Goal: Obtain resource: Obtain resource

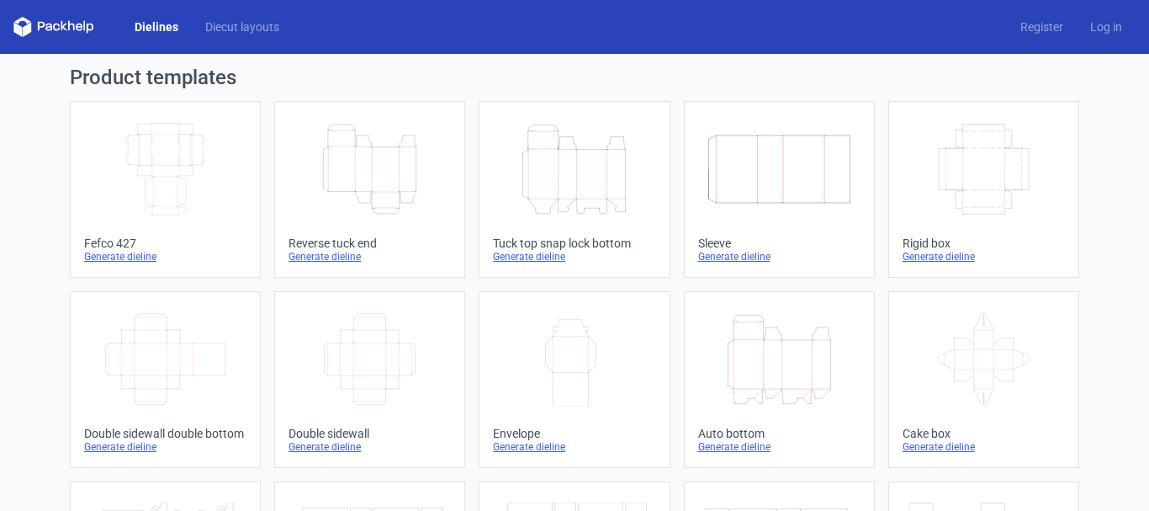
click at [713, 450] on div "Generate dieline" at bounding box center [779, 446] width 162 height 13
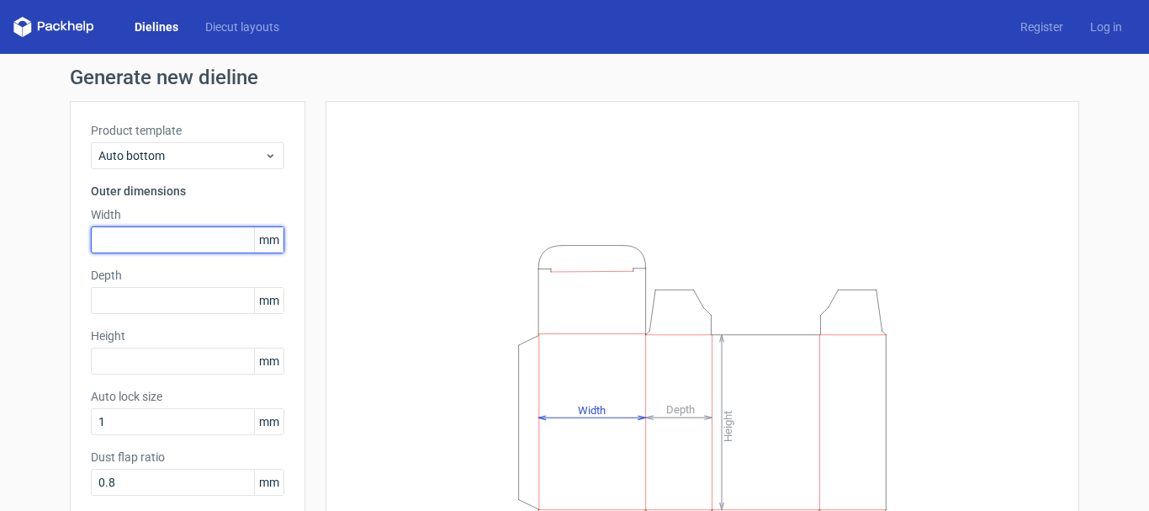
click at [119, 241] on input "text" at bounding box center [187, 239] width 193 height 27
type input "80"
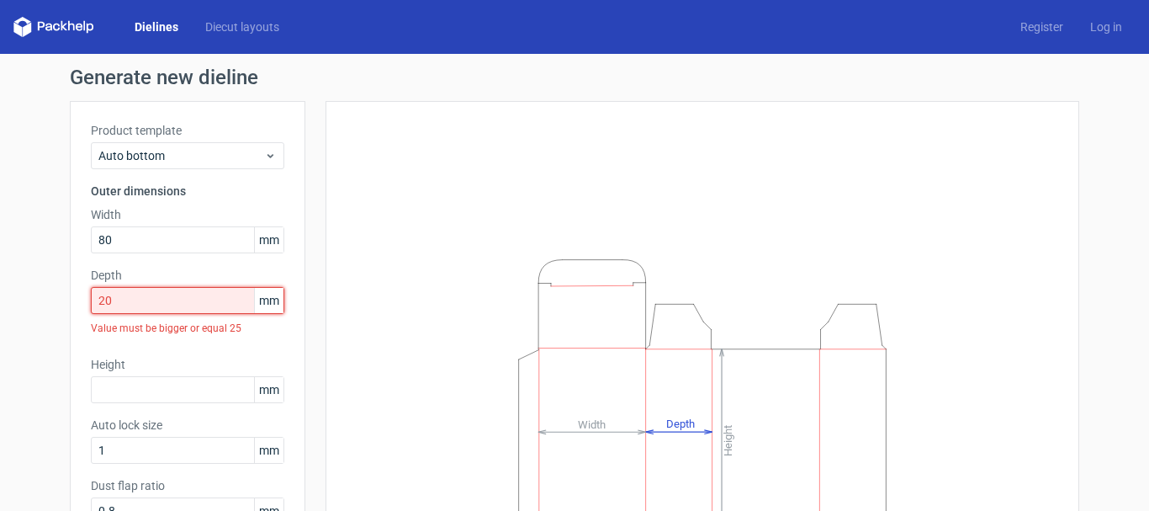
drag, startPoint x: 144, startPoint y: 295, endPoint x: 64, endPoint y: 304, distance: 80.4
click at [70, 304] on div "Product template Auto bottom Outer dimensions Width 80 mm Depth 20 mm Value mus…" at bounding box center [188, 390] width 236 height 579
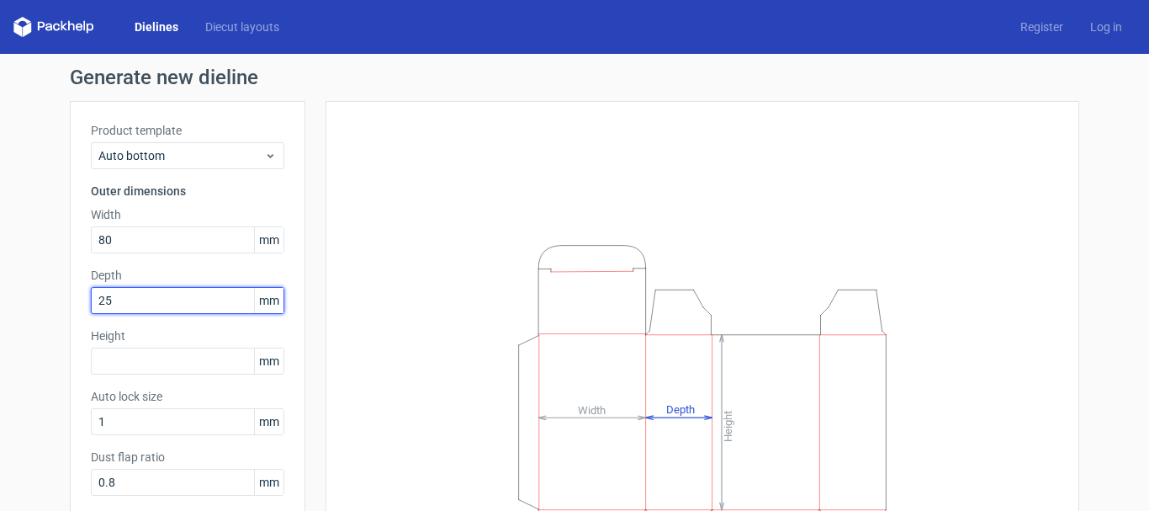
type input "25"
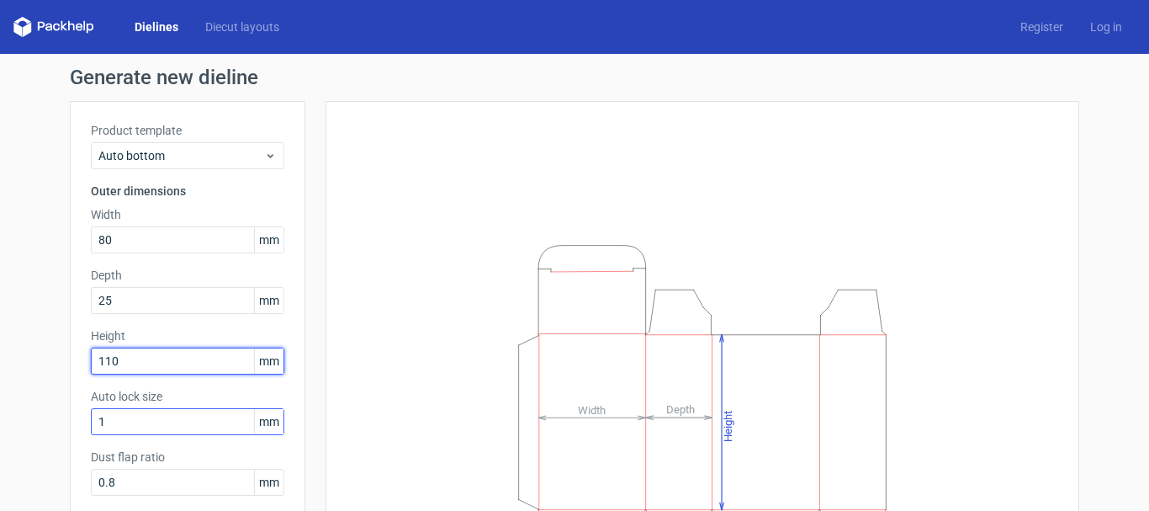
type input "110"
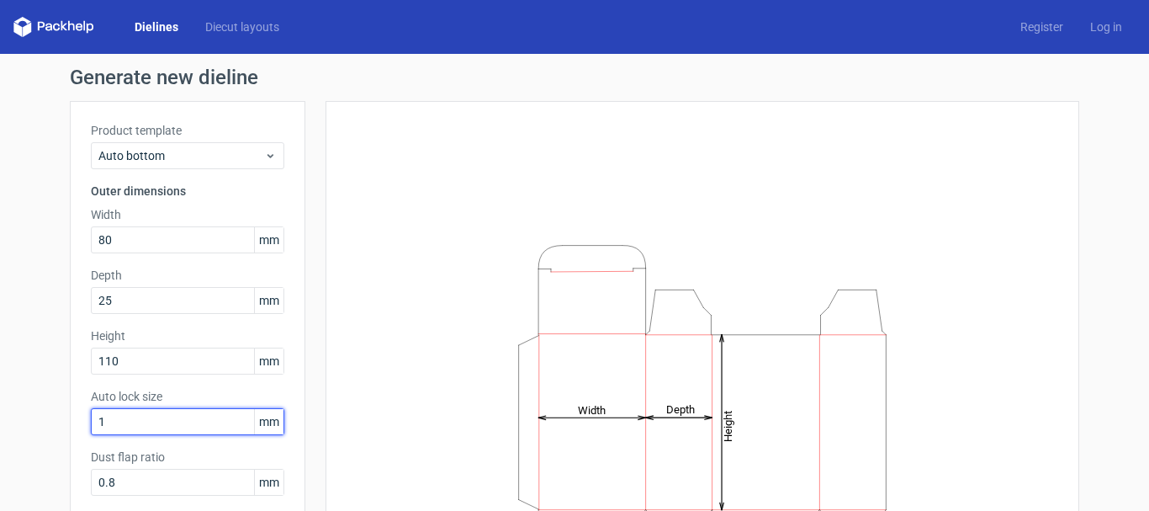
click at [164, 420] on input "1" at bounding box center [187, 421] width 193 height 27
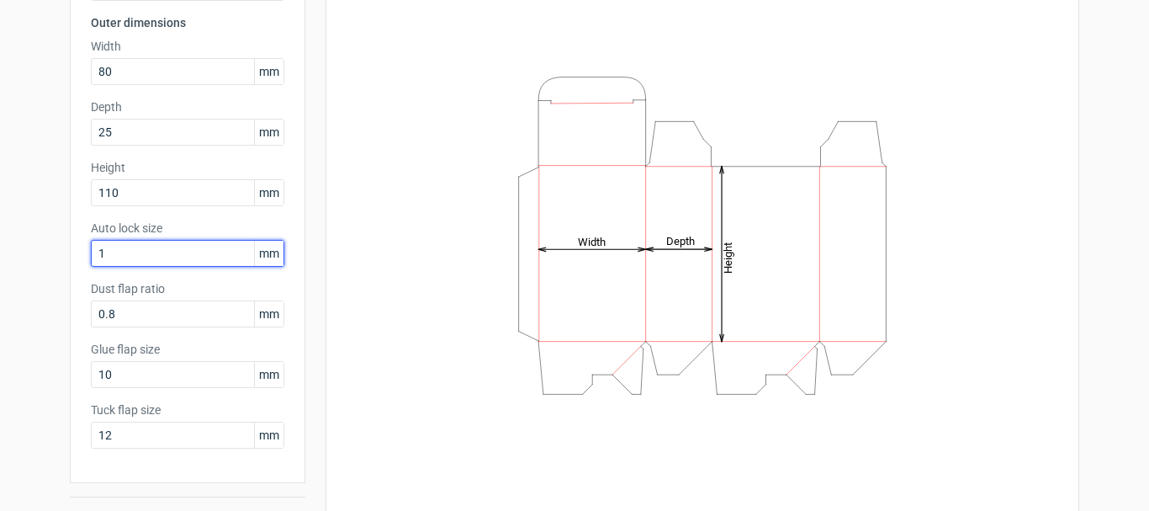
scroll to position [209, 0]
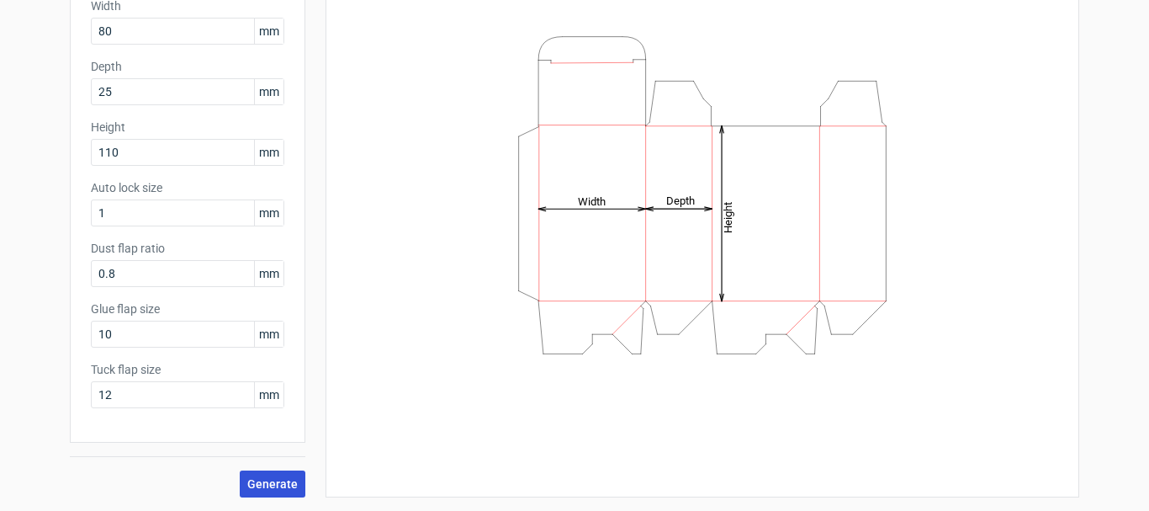
click at [251, 484] on span "Generate" at bounding box center [272, 484] width 50 height 12
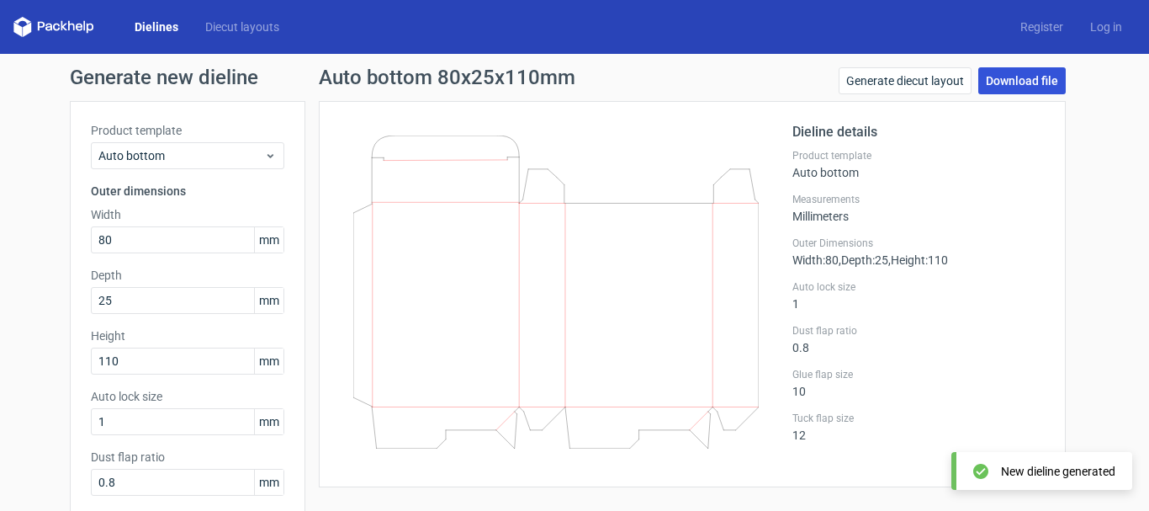
click at [1001, 82] on link "Download file" at bounding box center [1021, 80] width 87 height 27
click at [993, 220] on div "Measurements Millimeters" at bounding box center [918, 208] width 252 height 30
click at [1076, 178] on div "Generate new dieline Product template Auto bottom Outer dimensions Width 80 mm …" at bounding box center [574, 386] width 1149 height 665
click at [1000, 80] on link "Download file" at bounding box center [1021, 80] width 87 height 27
click at [1115, 199] on div "Generate new dieline Product template Auto bottom Outer dimensions Width 80 mm …" at bounding box center [574, 386] width 1149 height 665
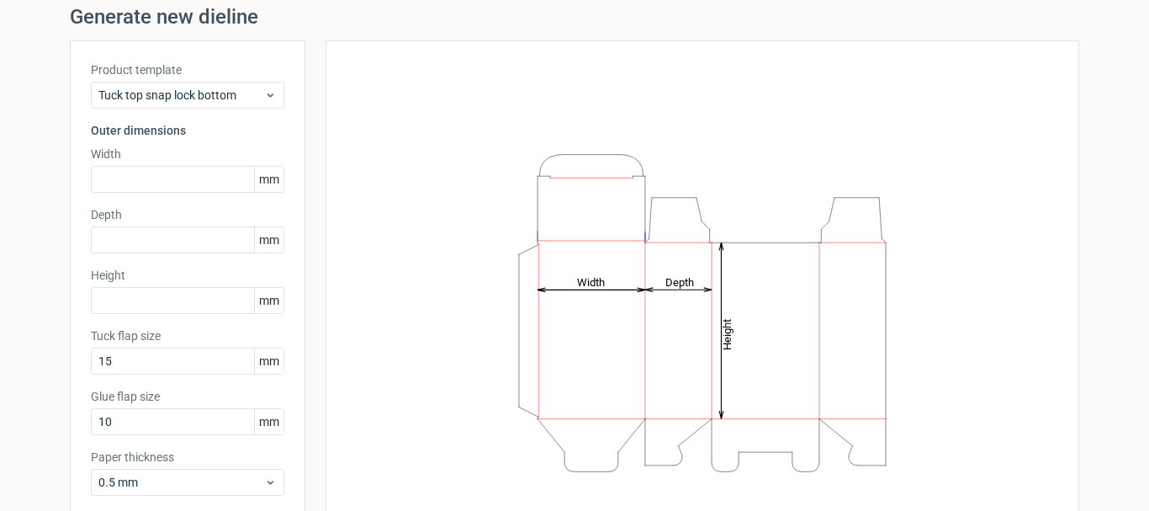
scroll to position [84, 0]
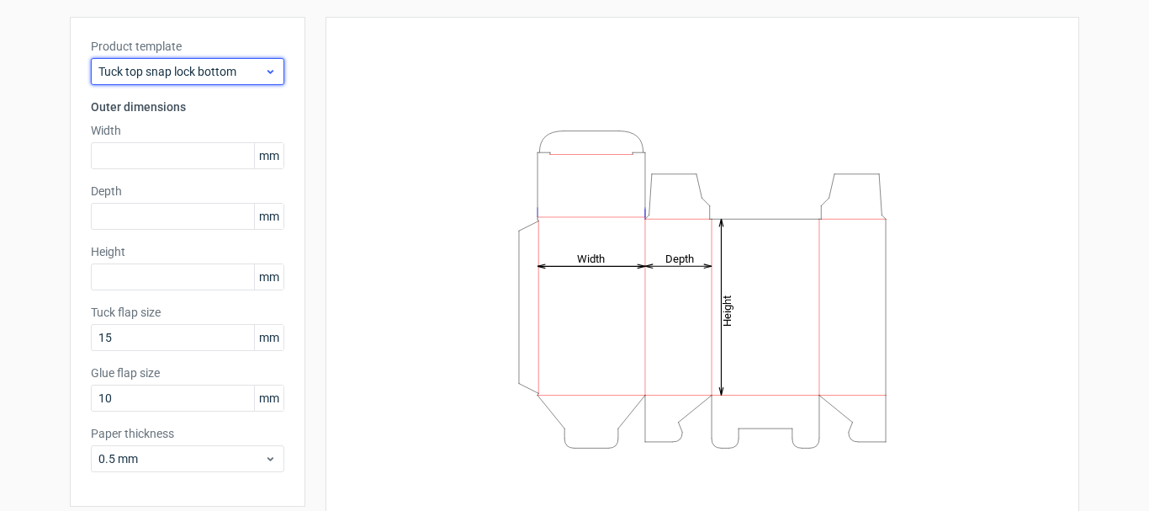
click at [178, 72] on span "Tuck top snap lock bottom" at bounding box center [181, 71] width 166 height 17
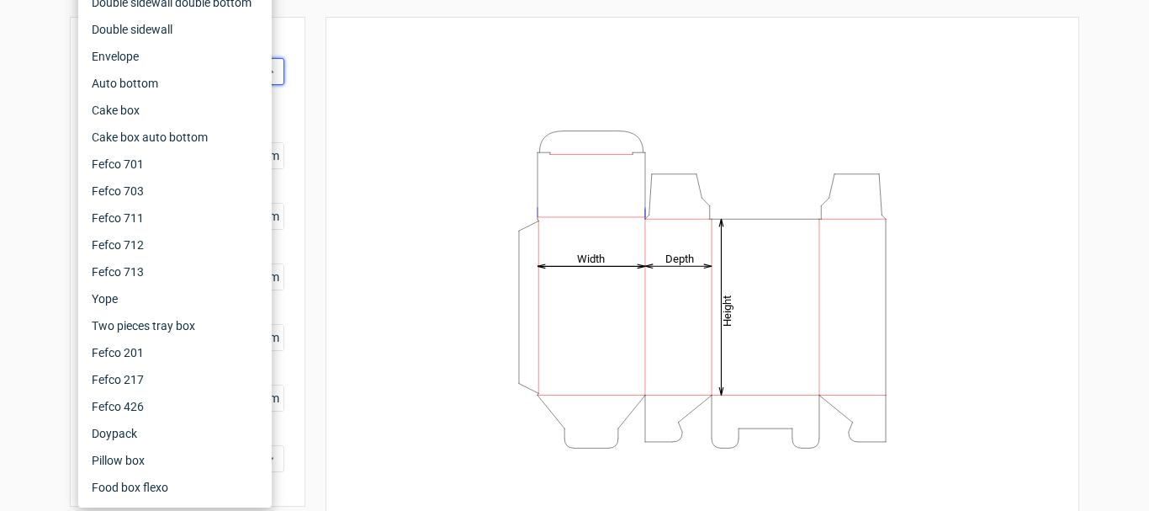
click at [39, 119] on div "Generate new dieline Product template Tuck top snap lock bottom Outer dimension…" at bounding box center [574, 272] width 1149 height 605
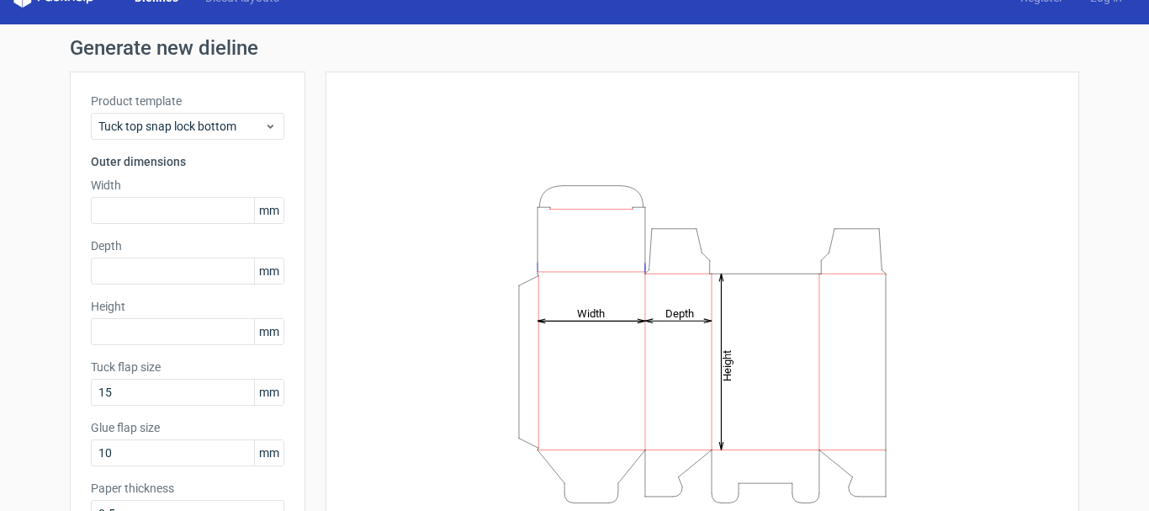
scroll to position [0, 0]
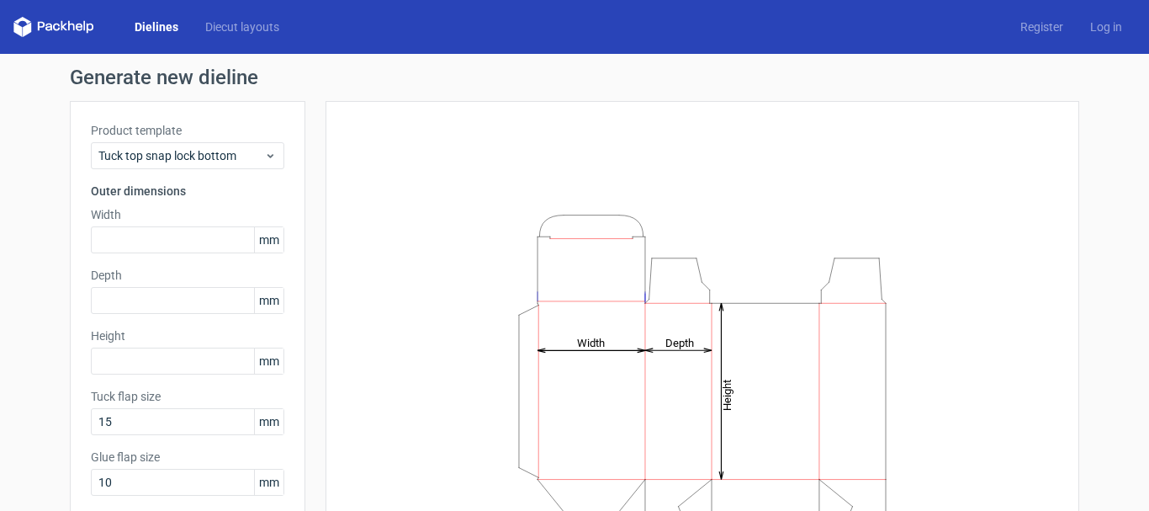
click at [55, 24] on icon at bounding box center [53, 27] width 81 height 20
click at [234, 29] on link "Diecut layouts" at bounding box center [242, 27] width 101 height 17
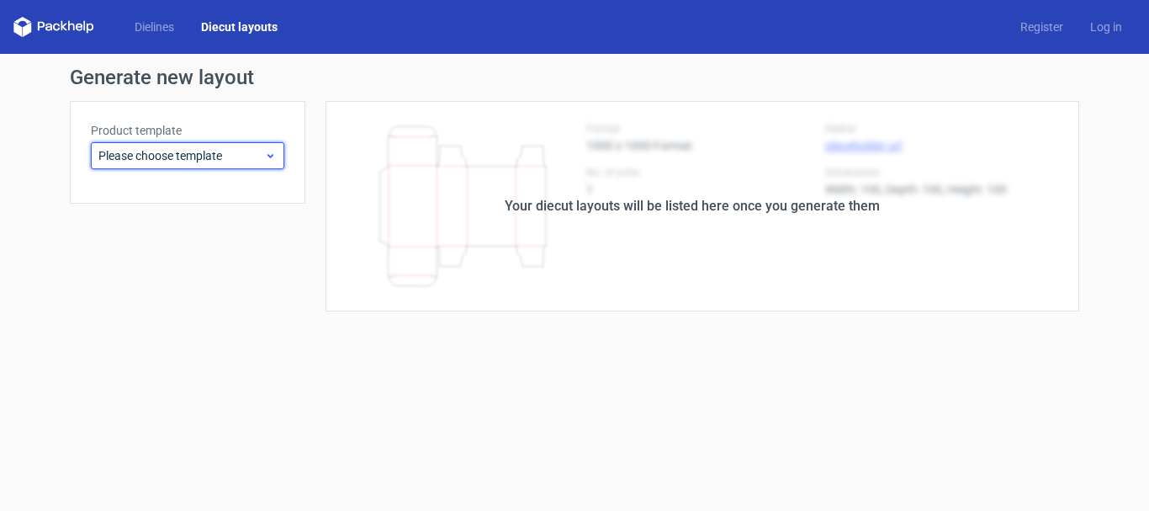
click at [125, 159] on span "Please choose template" at bounding box center [181, 155] width 166 height 17
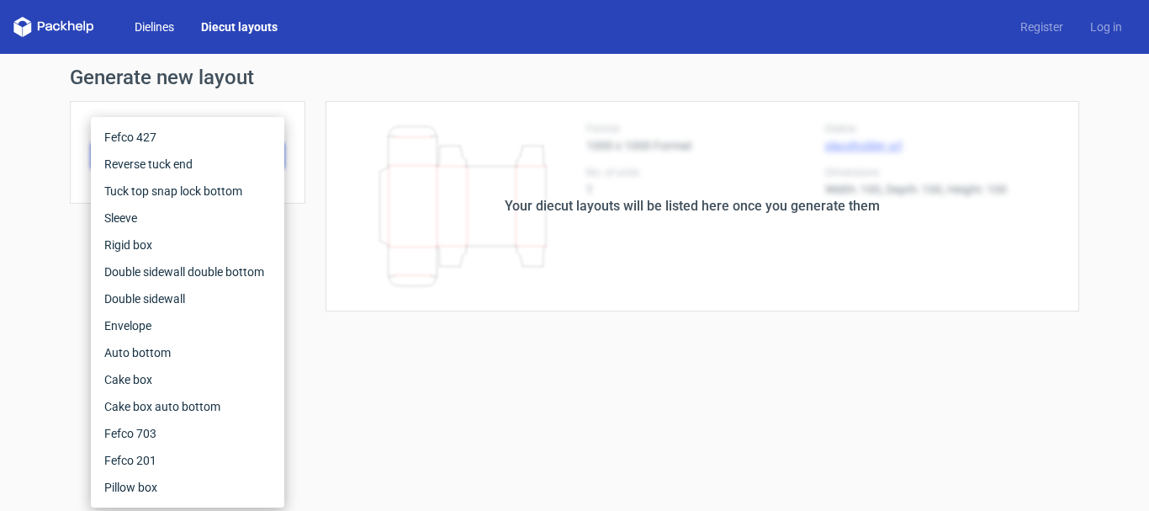
click at [141, 22] on link "Dielines" at bounding box center [154, 27] width 66 height 17
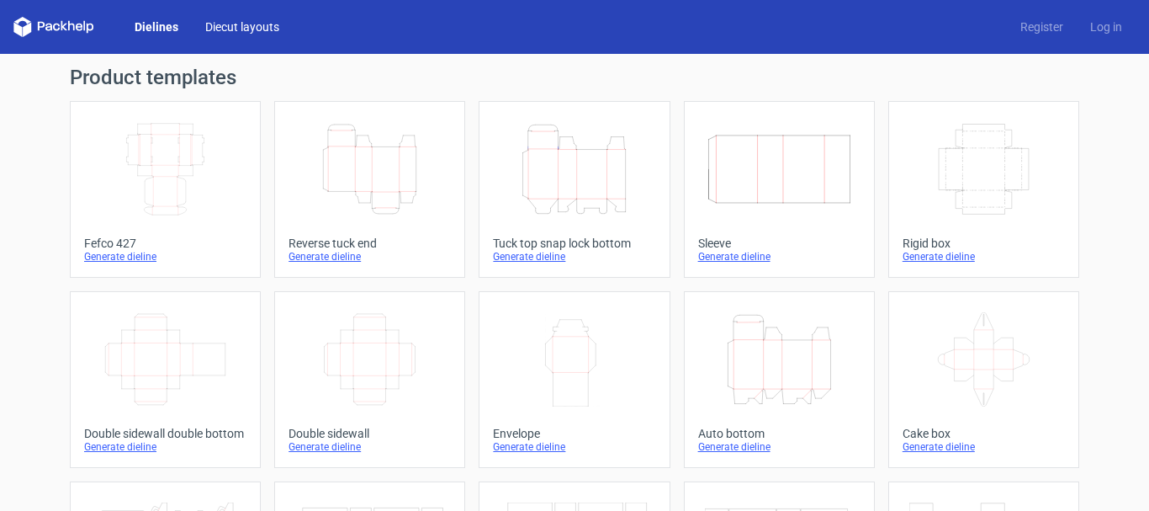
click at [267, 26] on link "Diecut layouts" at bounding box center [242, 27] width 101 height 17
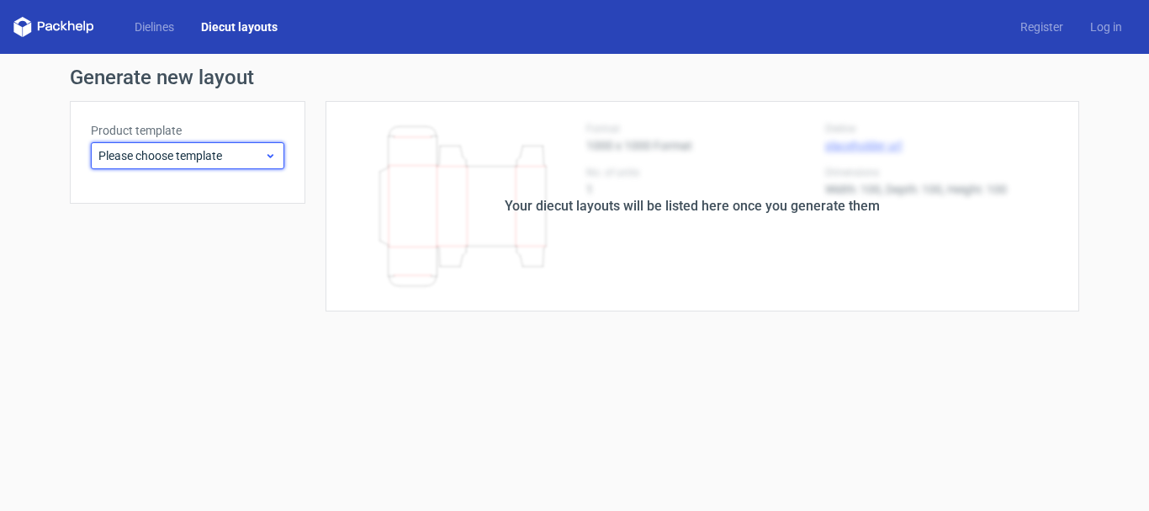
click at [220, 156] on span "Please choose template" at bounding box center [181, 155] width 166 height 17
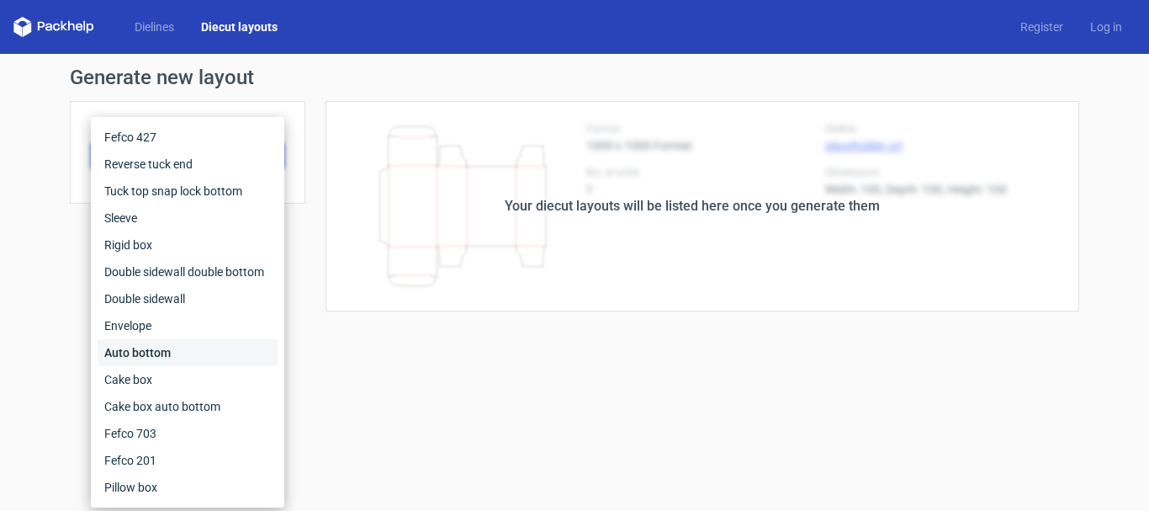
click at [146, 357] on div "Auto bottom" at bounding box center [188, 352] width 180 height 27
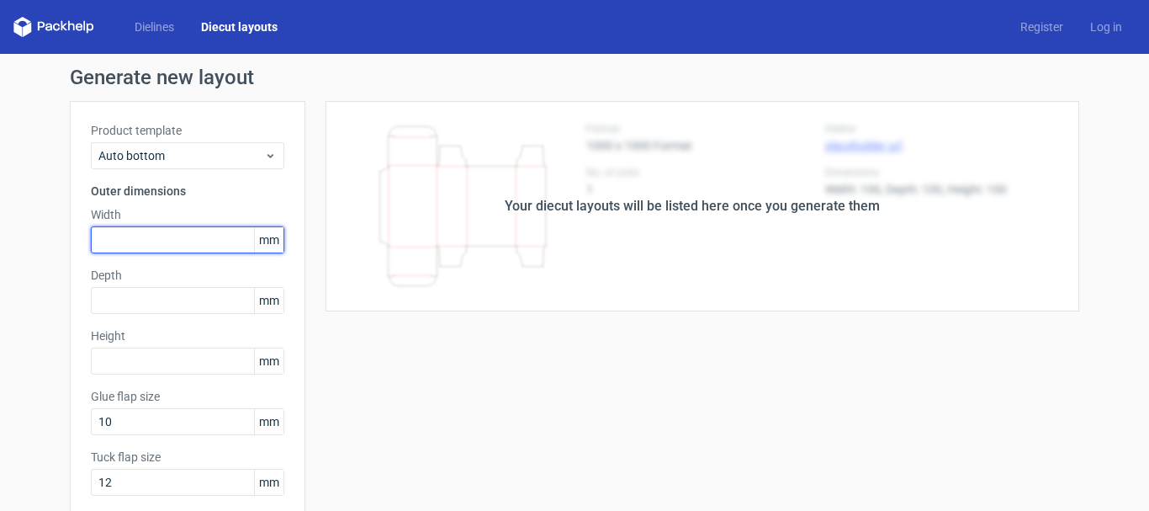
click at [140, 238] on input "text" at bounding box center [187, 239] width 193 height 27
type input "180"
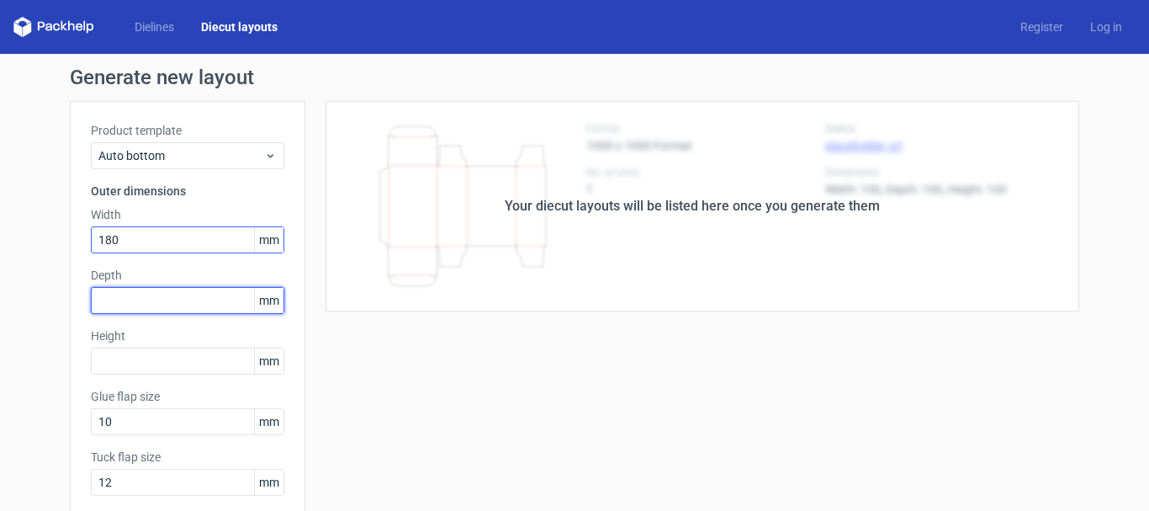
type input "1"
type input "25"
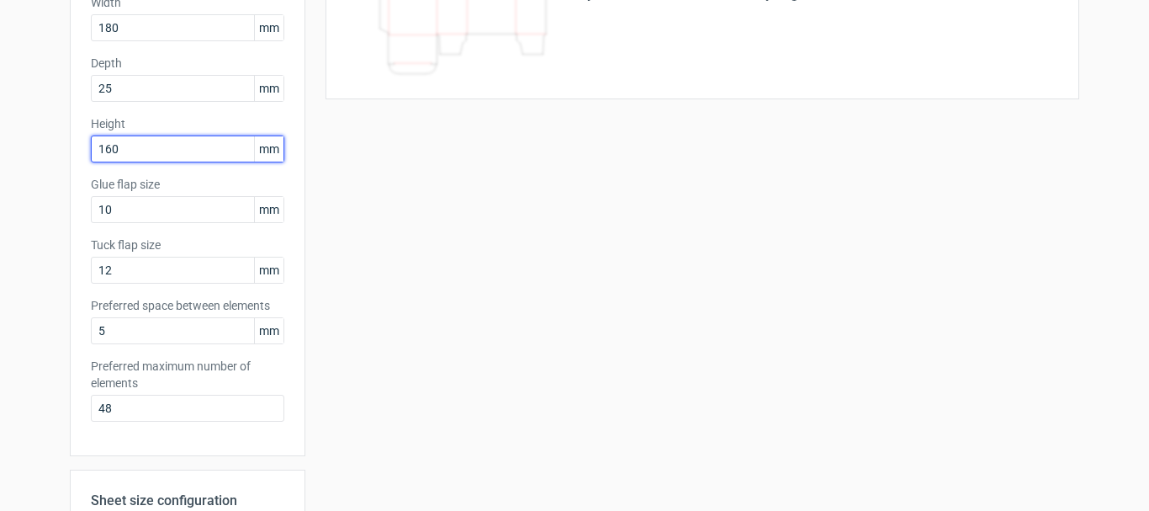
scroll to position [252, 0]
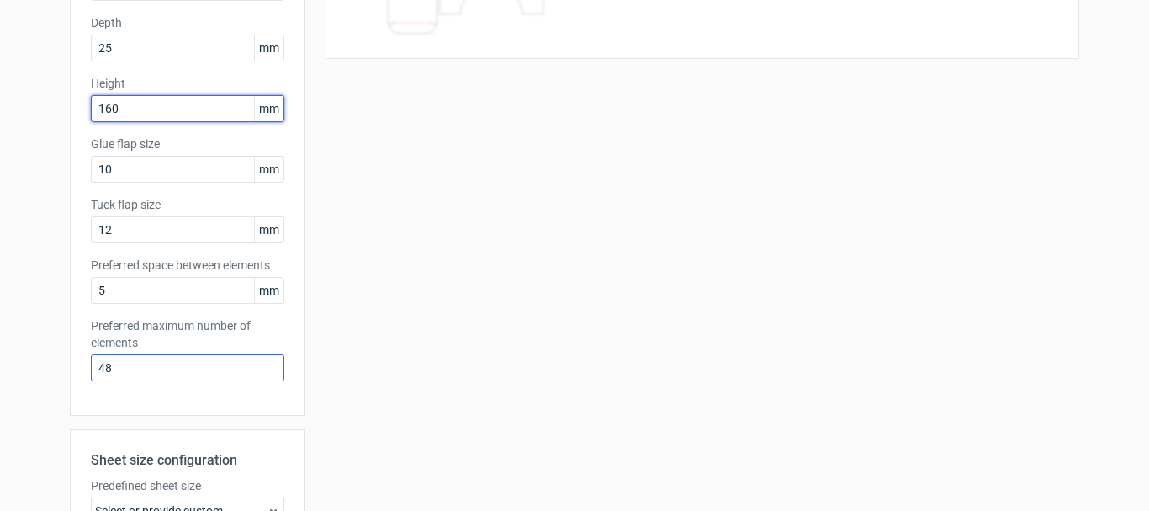
type input "160"
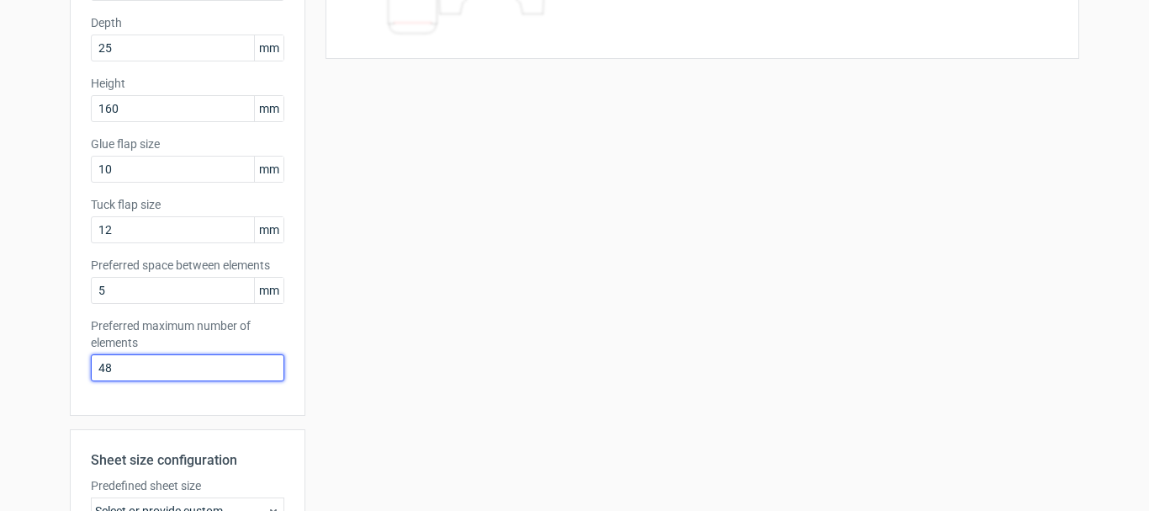
click at [153, 373] on input "48" at bounding box center [187, 367] width 193 height 27
drag, startPoint x: 138, startPoint y: 365, endPoint x: 62, endPoint y: 365, distance: 75.7
click at [62, 365] on div "Generate new layout Product template Auto bottom Outer dimensions Width 180 mm …" at bounding box center [574, 287] width 1149 height 973
type input "1"
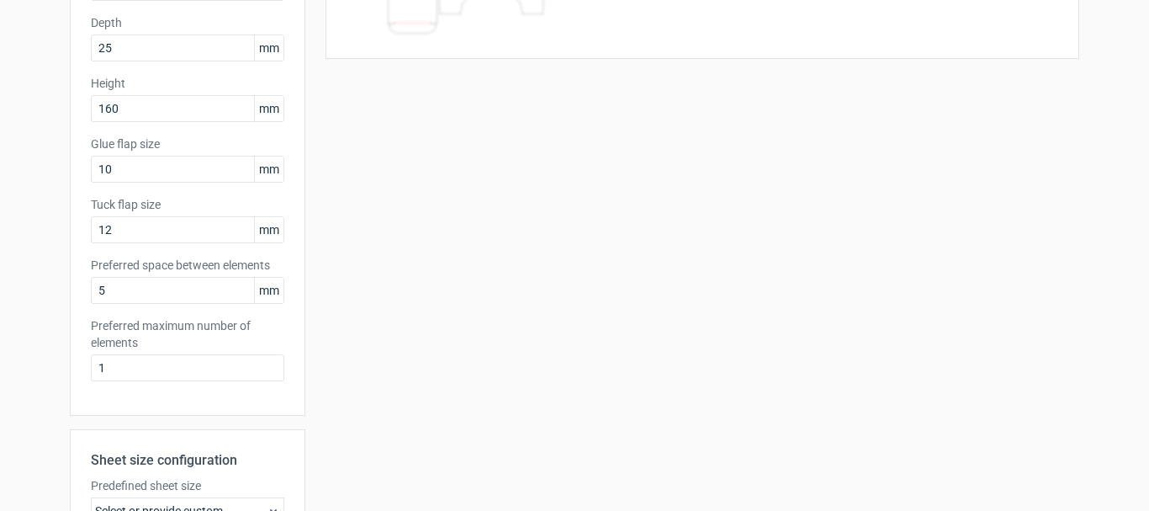
click at [178, 336] on label "Preferred maximum number of elements" at bounding box center [187, 334] width 193 height 34
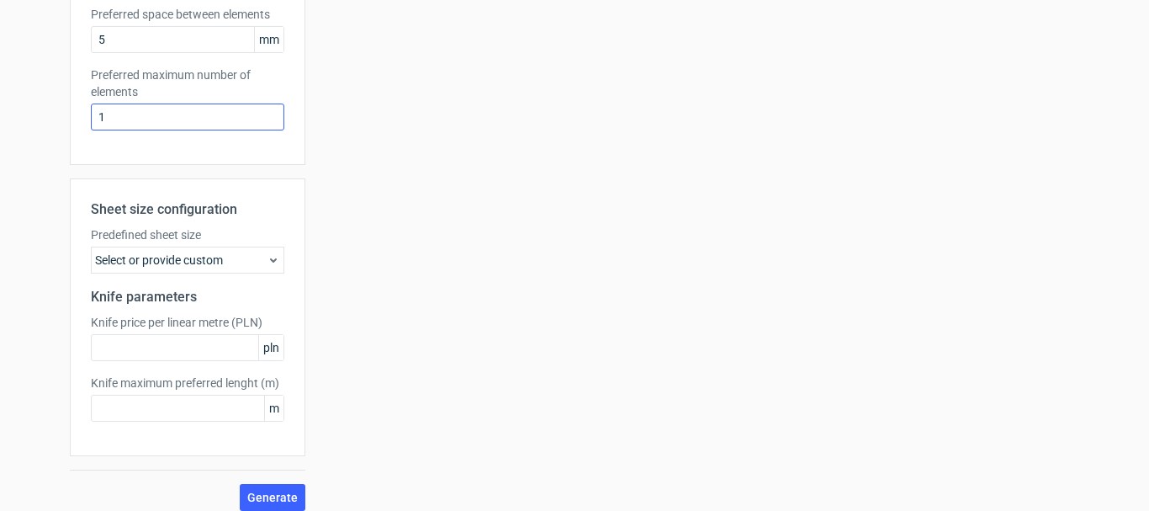
scroll to position [517, 0]
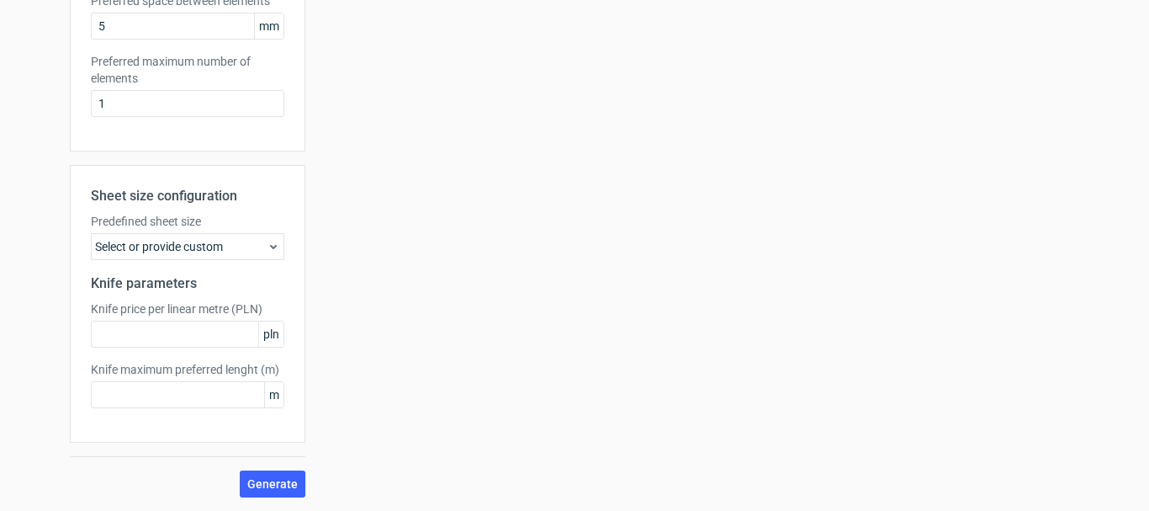
click at [156, 246] on div "Select or provide custom" at bounding box center [187, 246] width 193 height 27
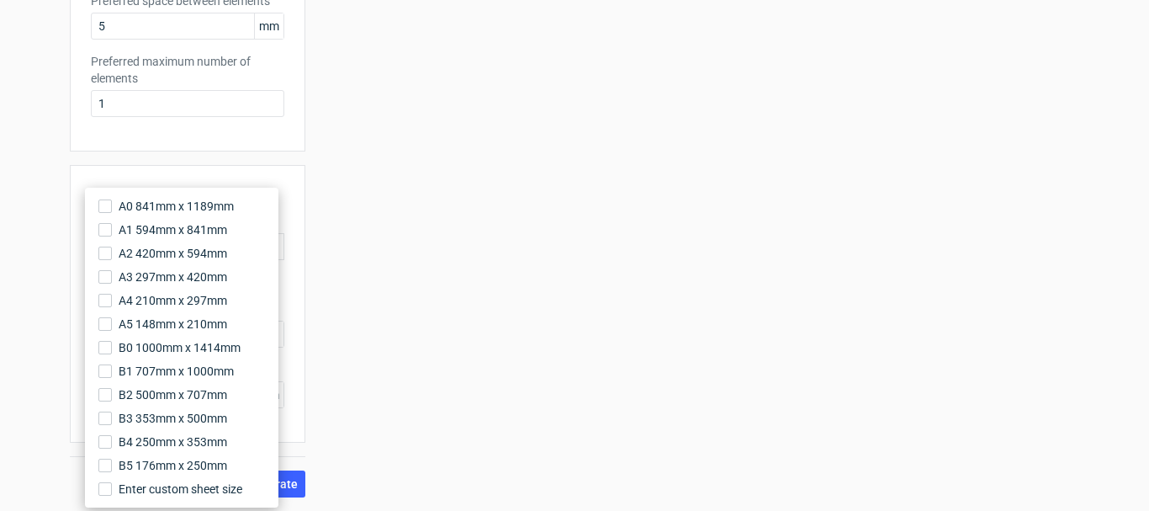
click at [74, 257] on div "Sheet size configuration Predefined sheet size Select or provide custom Knife p…" at bounding box center [188, 304] width 236 height 278
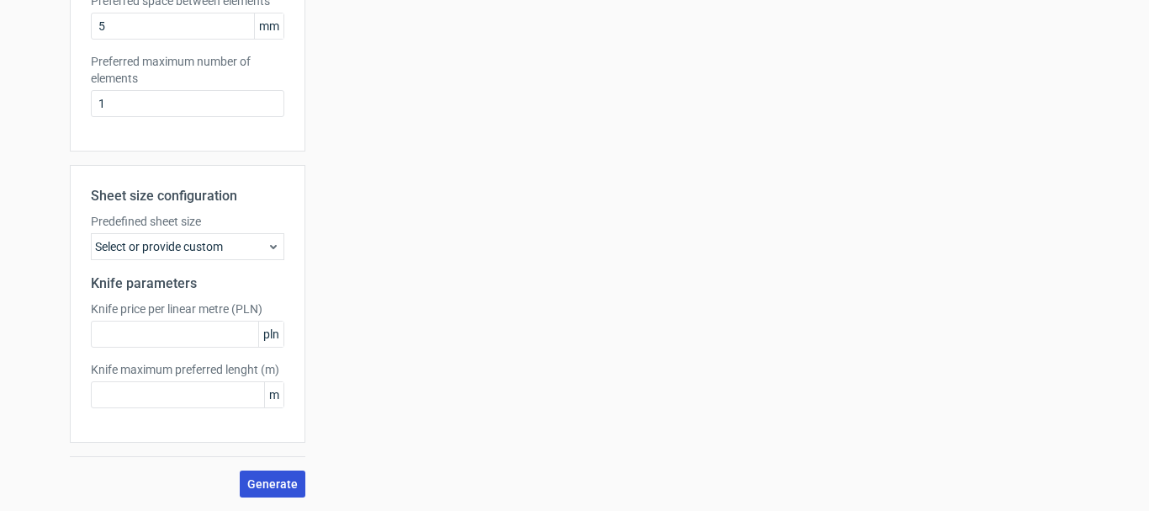
click at [247, 480] on span "Generate" at bounding box center [272, 484] width 50 height 12
click at [263, 484] on span "Generate" at bounding box center [272, 484] width 50 height 12
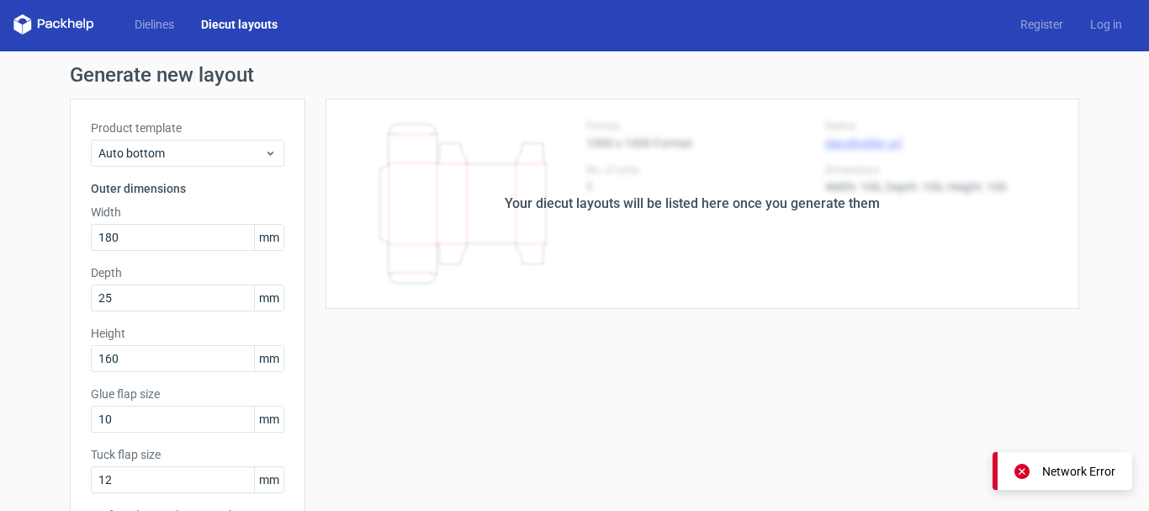
scroll to position [0, 0]
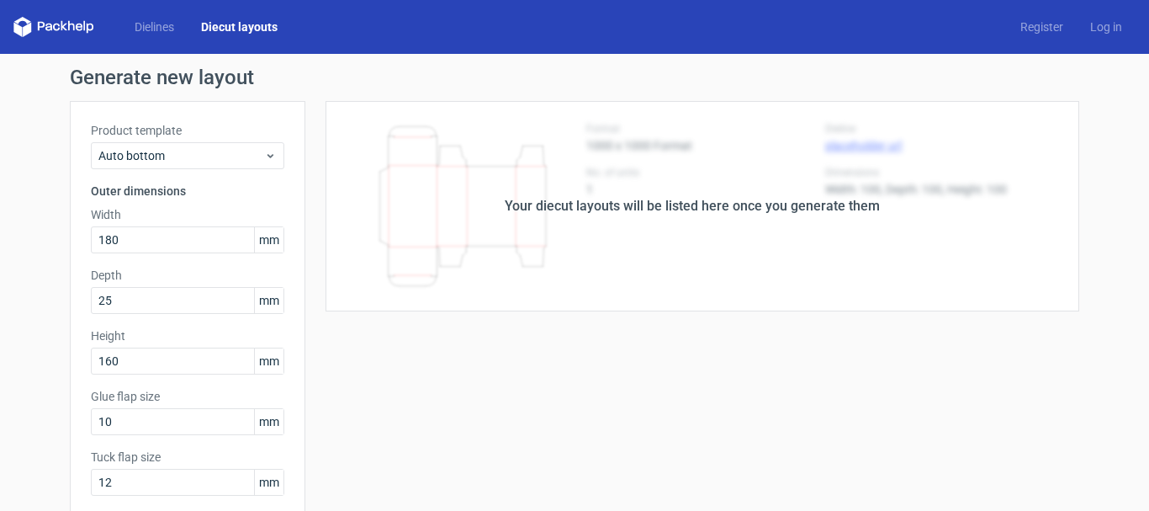
click at [162, 27] on link "Dielines" at bounding box center [154, 27] width 66 height 17
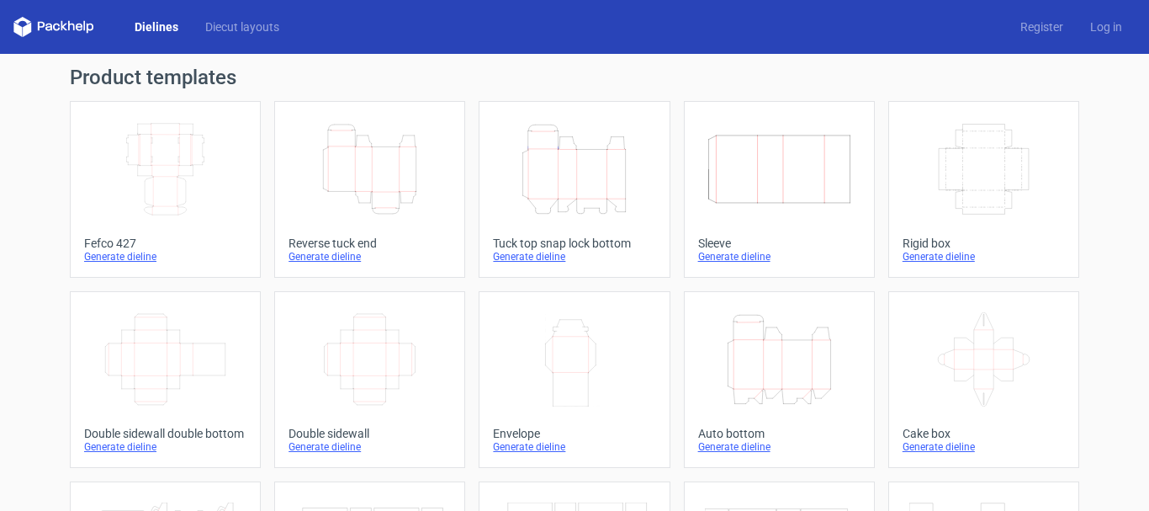
click at [726, 450] on div "Generate dieline" at bounding box center [779, 446] width 162 height 13
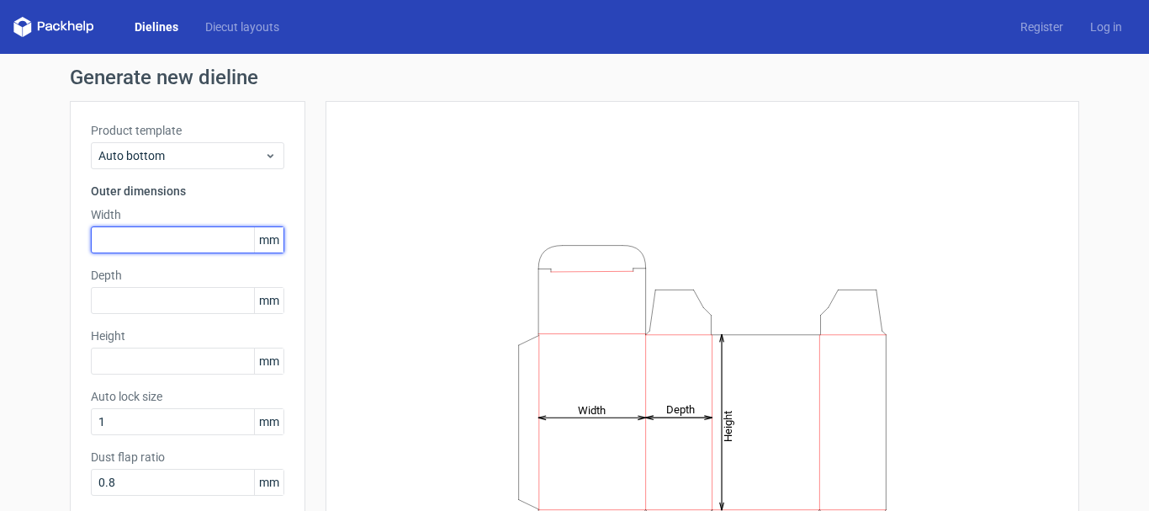
click at [187, 236] on input "text" at bounding box center [187, 239] width 193 height 27
type input "100"
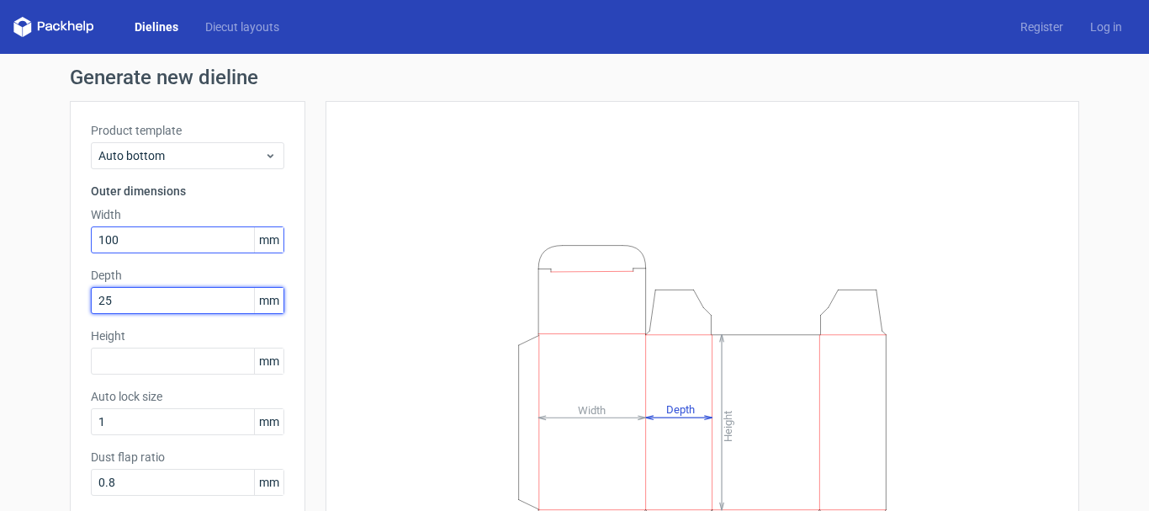
type input "25"
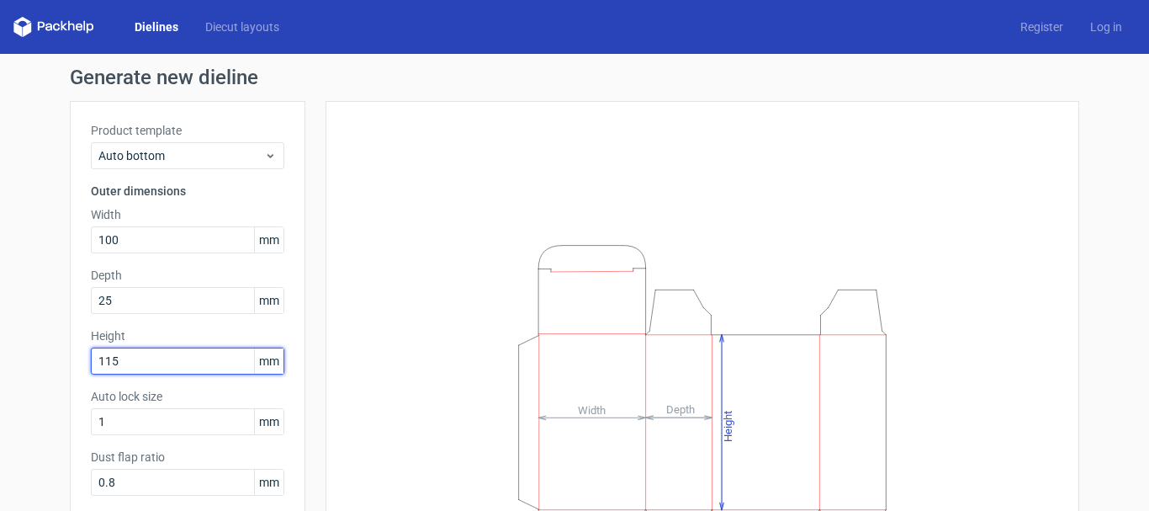
type input "115"
click at [51, 356] on div "Generate new dieline Product template Auto bottom Outer dimensions Width 100 mm…" at bounding box center [574, 386] width 1149 height 665
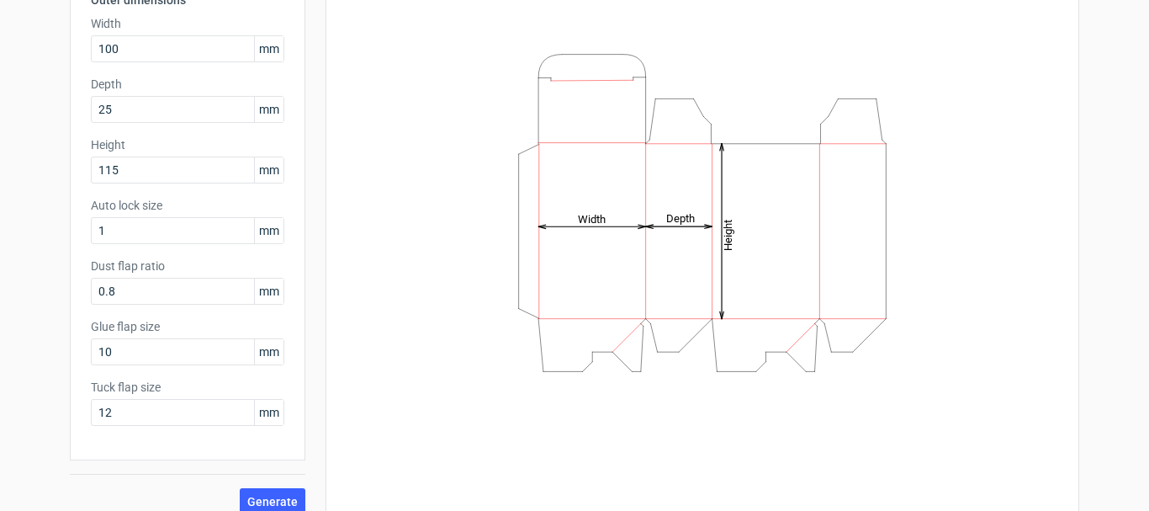
scroll to position [209, 0]
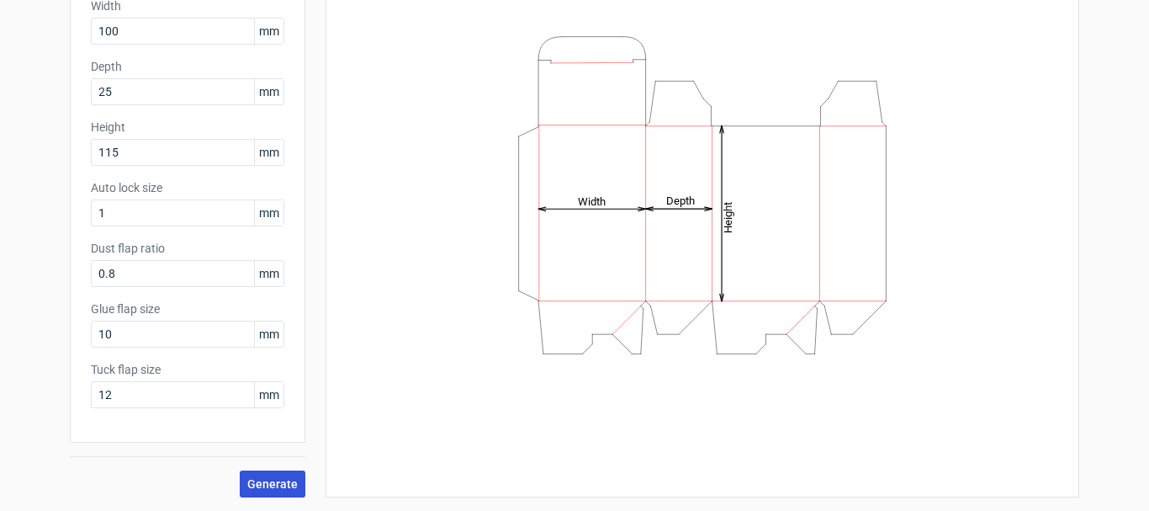
click at [257, 485] on span "Generate" at bounding box center [272, 484] width 50 height 12
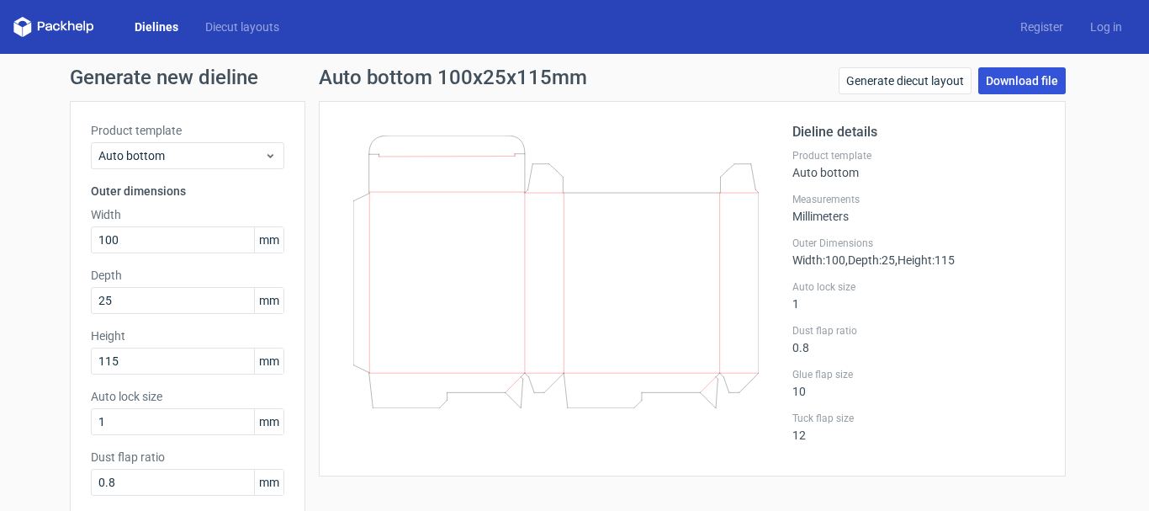
click at [1030, 83] on link "Download file" at bounding box center [1021, 80] width 87 height 27
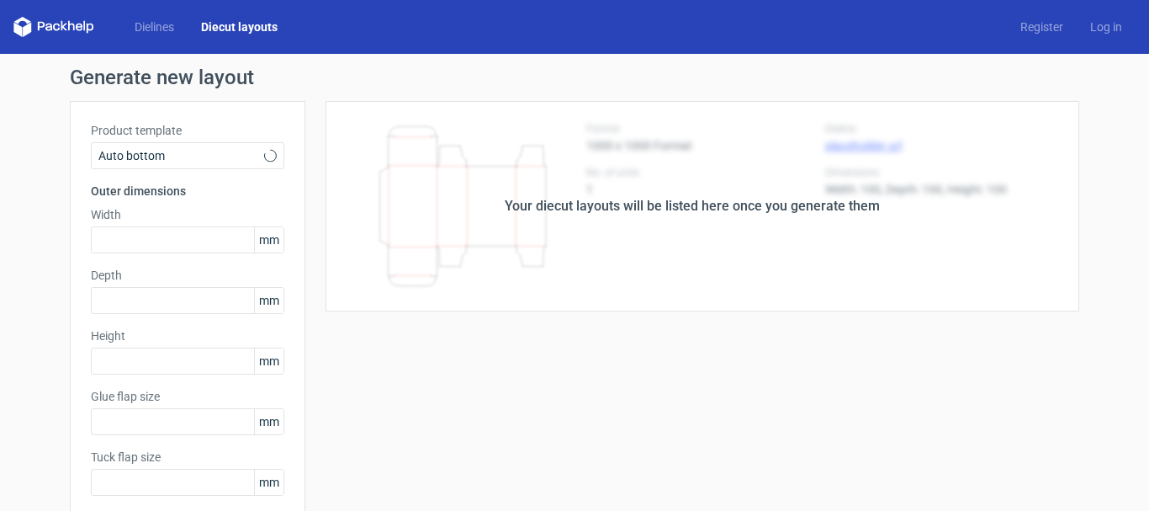
type input "10"
type input "12"
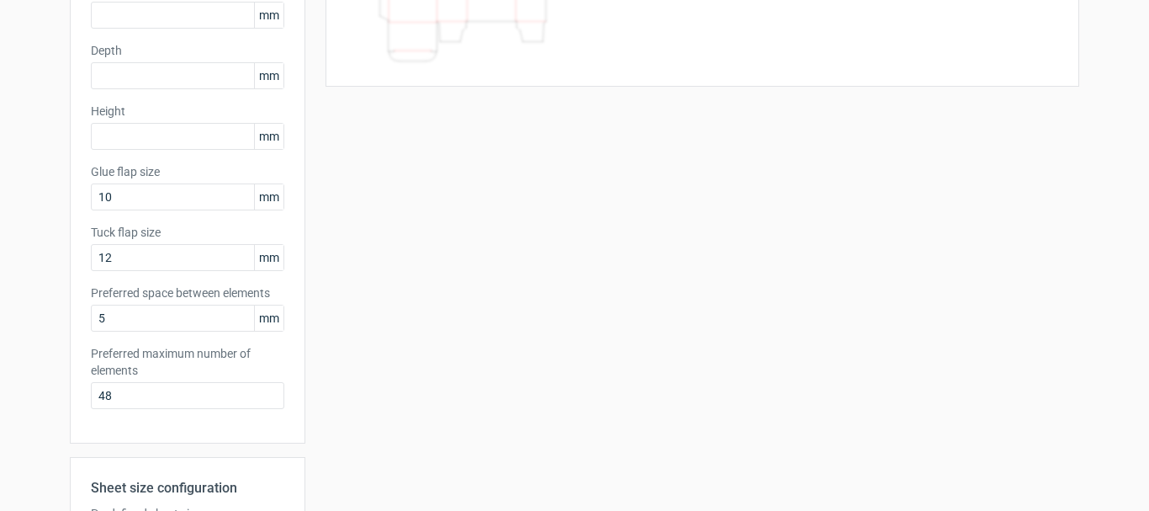
scroll to position [252, 0]
